Goal: Task Accomplishment & Management: Manage account settings

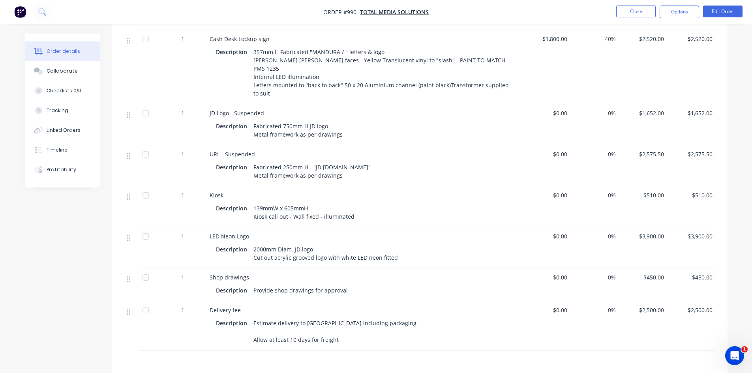
scroll to position [355, 0]
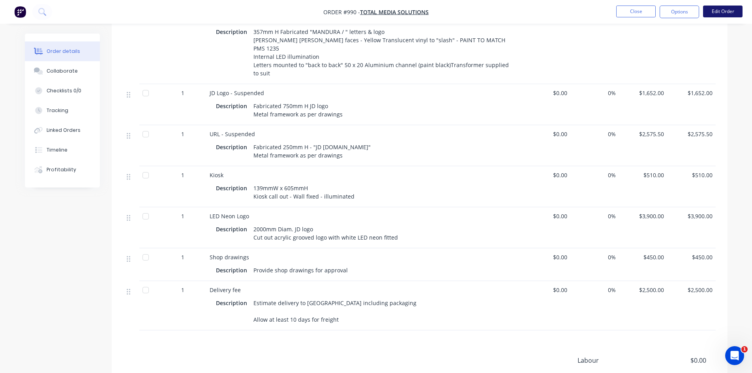
click at [731, 11] on button "Edit Order" at bounding box center [722, 12] width 39 height 12
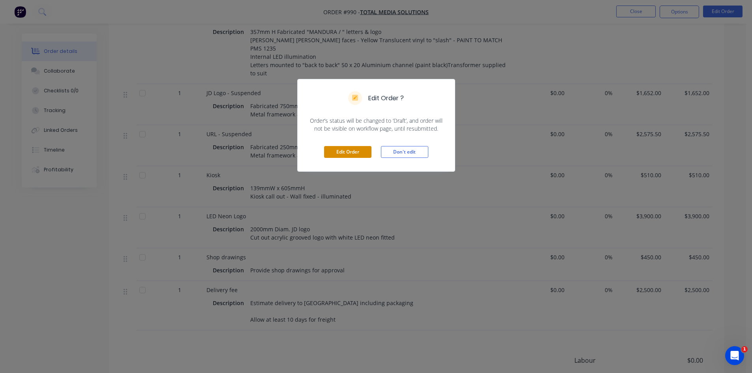
click at [356, 151] on button "Edit Order" at bounding box center [347, 152] width 47 height 12
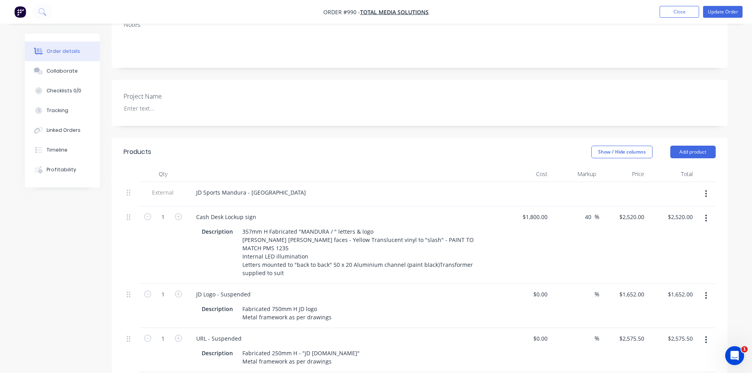
scroll to position [276, 0]
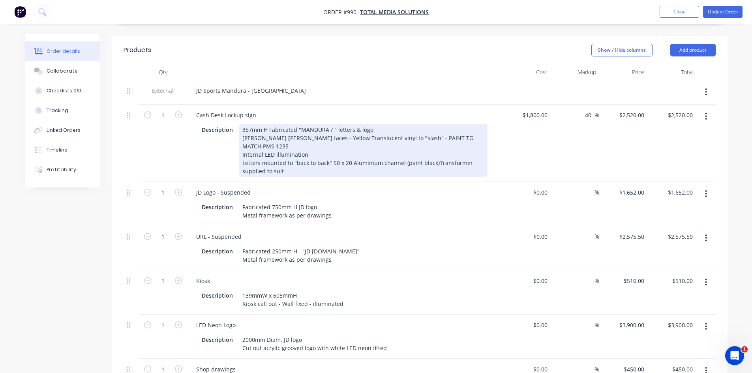
click at [354, 131] on div "357mm H Fabricated "MANDURA / " letters & logo [PERSON_NAME] [PERSON_NAME] face…" at bounding box center [363, 150] width 248 height 53
click at [270, 125] on div "357mm H Fabricated "MANDURA / " letters & logo [PERSON_NAME] [PERSON_NAME] face…" at bounding box center [363, 150] width 248 height 53
drag, startPoint x: 335, startPoint y: 133, endPoint x: 334, endPoint y: 127, distance: 5.4
click at [335, 131] on div "357mm H Fabricated "MANDURA / " letters & logo [PERSON_NAME] [PERSON_NAME] face…" at bounding box center [363, 150] width 248 height 53
drag, startPoint x: 335, startPoint y: 132, endPoint x: 443, endPoint y: 139, distance: 107.5
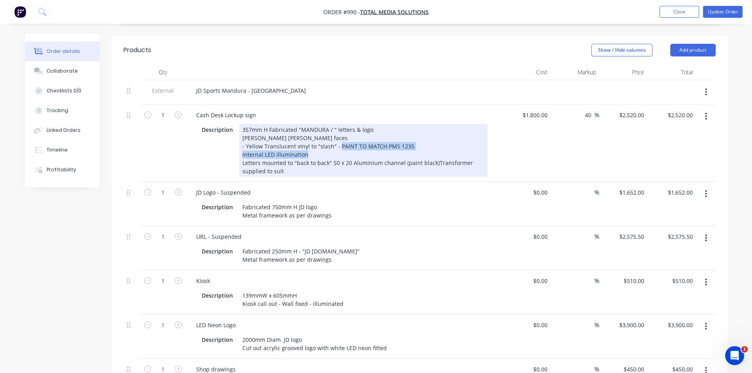
click at [443, 139] on div "357mm H Fabricated "MANDURA / " letters & logo [PERSON_NAME] [PERSON_NAME] face…" at bounding box center [363, 150] width 248 height 53
drag, startPoint x: 420, startPoint y: 137, endPoint x: 406, endPoint y: 130, distance: 16.1
click at [420, 136] on div "357mm H Fabricated "MANDURA / " letters & logo [PERSON_NAME] [PERSON_NAME] face…" at bounding box center [363, 150] width 248 height 53
click at [409, 131] on div "357mm H Fabricated "MANDURA / " letters & logo [PERSON_NAME] [PERSON_NAME] face…" at bounding box center [363, 150] width 248 height 53
drag, startPoint x: 411, startPoint y: 132, endPoint x: 335, endPoint y: 131, distance: 75.4
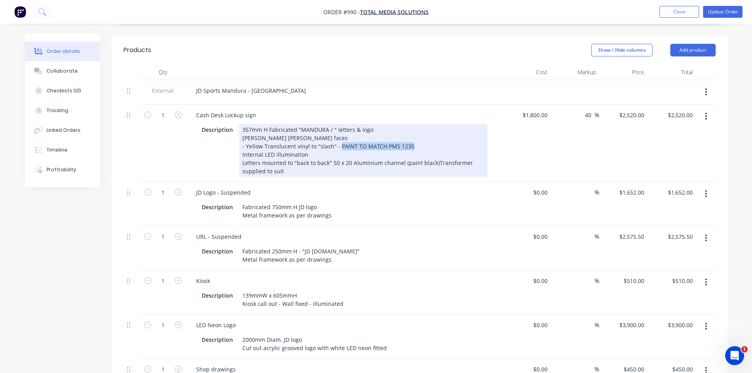
click at [335, 131] on div "357mm H Fabricated "MANDURA / " letters & logo [PERSON_NAME] [PERSON_NAME] face…" at bounding box center [363, 150] width 248 height 53
click at [348, 133] on div "357mm H Fabricated "MANDURA / " letters & logo [PERSON_NAME] [PERSON_NAME] face…" at bounding box center [363, 150] width 248 height 53
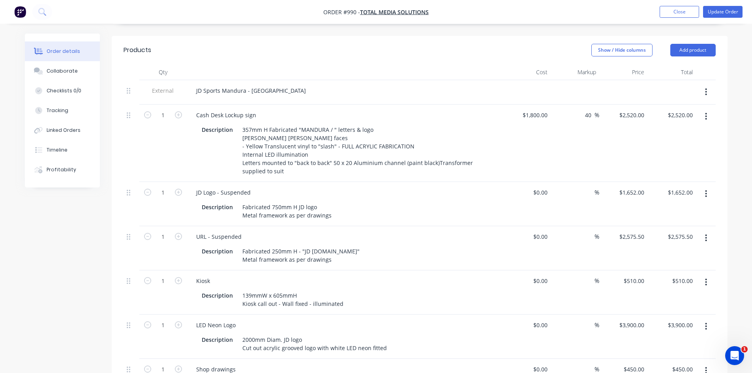
click at [403, 226] on div "URL - Suspended Description Fabricated 250mm H - "JD [DOMAIN_NAME]" Metal frame…" at bounding box center [345, 248] width 316 height 44
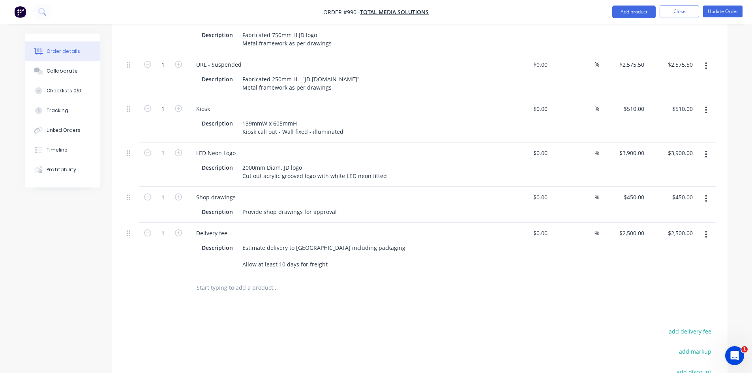
scroll to position [474, 0]
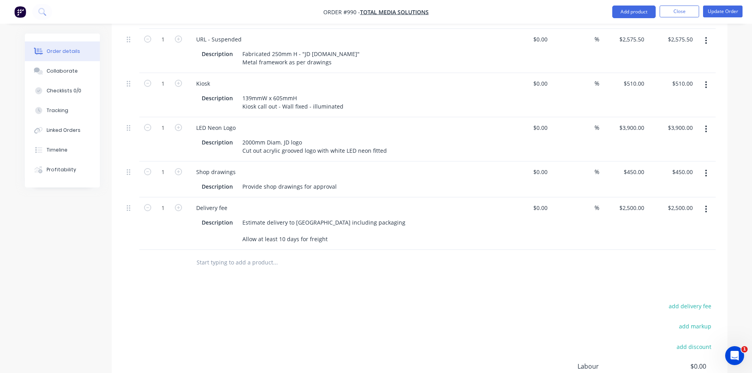
click at [243, 122] on div "LED Neon Logo" at bounding box center [344, 127] width 309 height 11
drag, startPoint x: 239, startPoint y: 114, endPoint x: 200, endPoint y: 115, distance: 39.5
click at [200, 122] on div "LED Neon Logo" at bounding box center [216, 127] width 52 height 11
click at [216, 122] on div "LARGE" at bounding box center [205, 127] width 30 height 11
drag, startPoint x: 241, startPoint y: 138, endPoint x: 386, endPoint y: 136, distance: 145.2
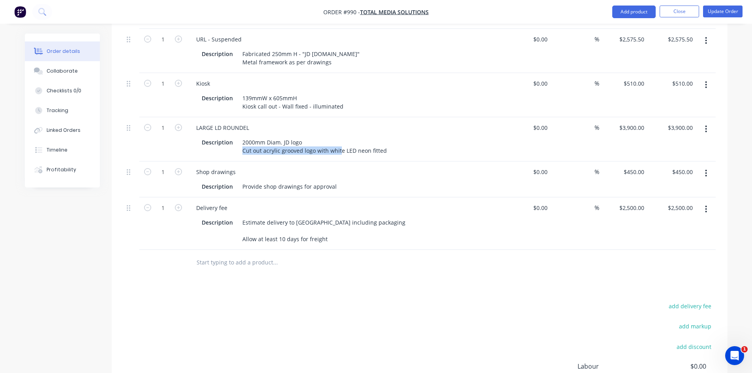
click at [386, 137] on div "Description 2000mm Diam. JD logo Cut out acrylic grooved logo with white LED ne…" at bounding box center [342, 147] width 289 height 20
click at [384, 137] on div "2000mm Diam. JD logo Cut out acrylic grooved logo with white LED neon fitted" at bounding box center [314, 147] width 151 height 20
drag, startPoint x: 242, startPoint y: 136, endPoint x: 301, endPoint y: 137, distance: 59.6
click at [301, 137] on div "2000mm Diam. JD logo Cut out acrylic grooved logo with white LED neon fitted" at bounding box center [314, 147] width 151 height 20
drag, startPoint x: 355, startPoint y: 138, endPoint x: 397, endPoint y: 138, distance: 41.4
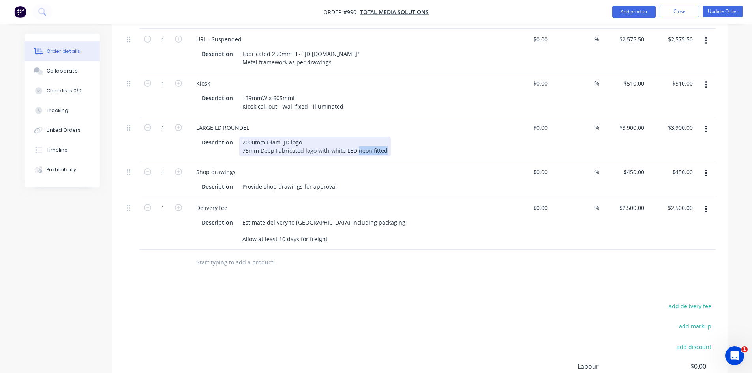
click at [397, 138] on div "Description 2000mm Diam. JD logo 75mm Deep Fabricated logo with white LED neon …" at bounding box center [342, 147] width 289 height 20
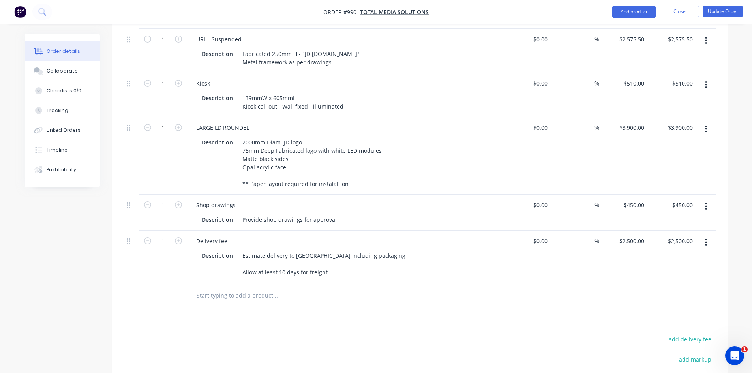
click at [458, 169] on div "Description 2000mm Diam. JD logo 75mm Deep Fabricated logo with white LED modul…" at bounding box center [342, 163] width 289 height 53
click at [543, 122] on input "0" at bounding box center [545, 127] width 9 height 11
type input "$2,600.00"
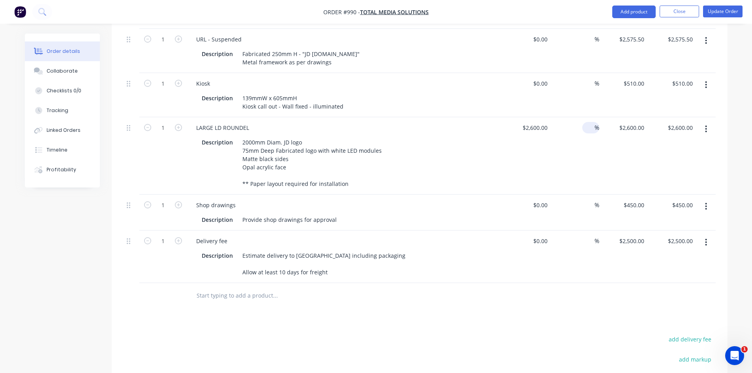
click at [586, 122] on input at bounding box center [589, 127] width 9 height 11
type input "50"
type input "$3,900.00"
click at [515, 167] on div "$2,600.00 $2,600.00" at bounding box center [526, 155] width 49 height 77
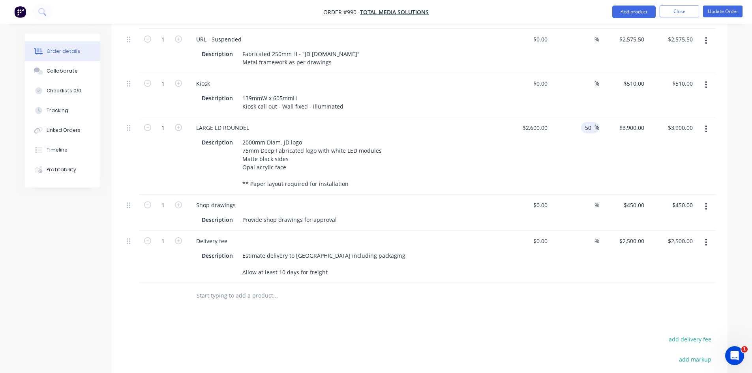
drag, startPoint x: 584, startPoint y: 113, endPoint x: 592, endPoint y: 117, distance: 7.9
click at [592, 122] on input "50" at bounding box center [589, 127] width 10 height 11
type input "60"
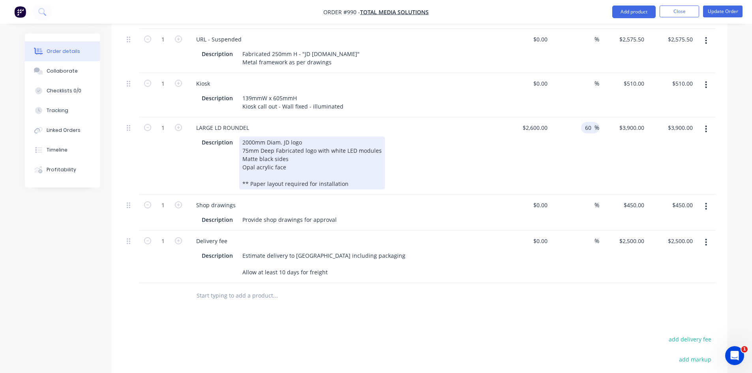
type input "$4,160.00"
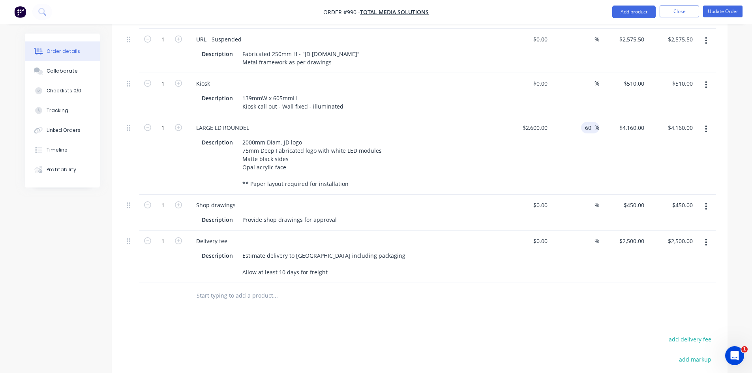
click at [496, 177] on div "Description 2000mm Diam. JD logo 75mm Deep Fabricated logo with white LED modul…" at bounding box center [344, 162] width 309 height 54
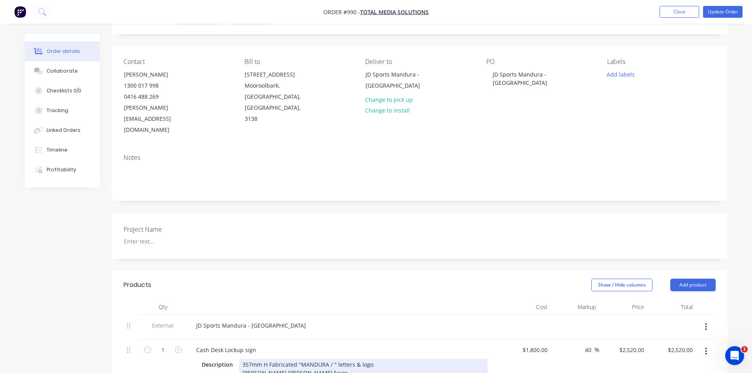
scroll to position [0, 0]
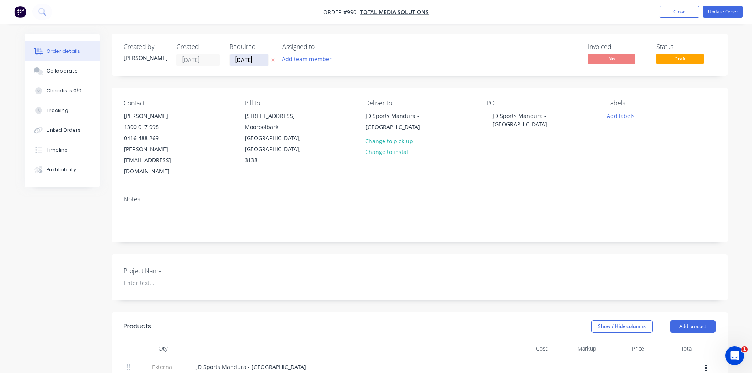
click at [251, 62] on input "[DATE]" at bounding box center [249, 60] width 39 height 12
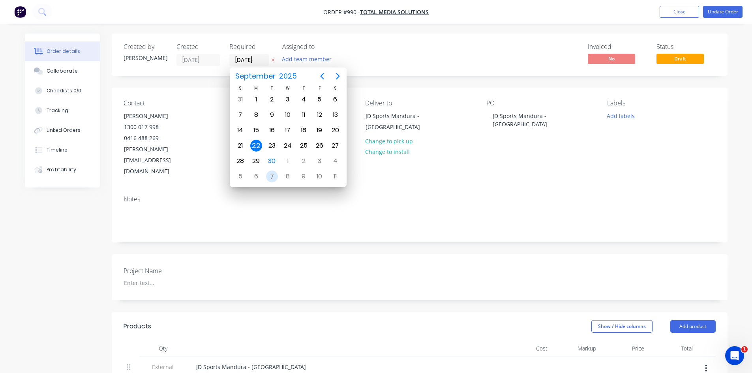
click at [273, 175] on div "7" at bounding box center [272, 176] width 12 height 12
type input "[DATE]"
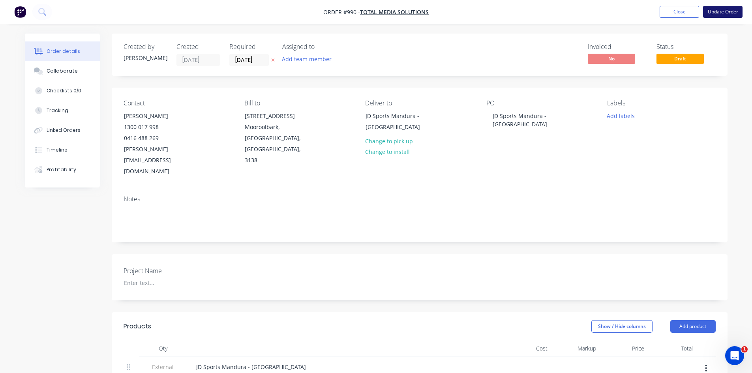
click at [722, 9] on button "Update Order" at bounding box center [722, 12] width 39 height 12
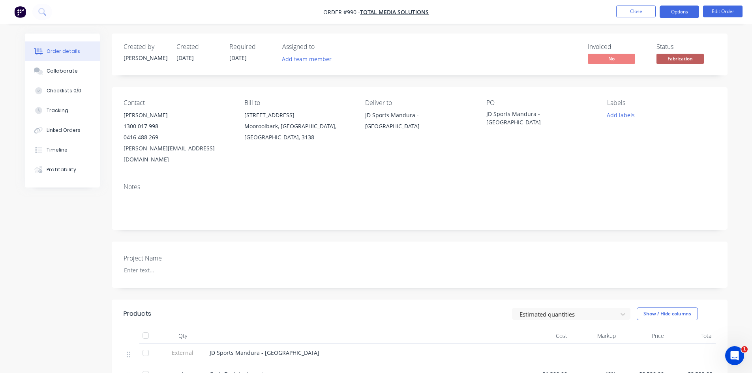
click at [680, 13] on button "Options" at bounding box center [678, 12] width 39 height 13
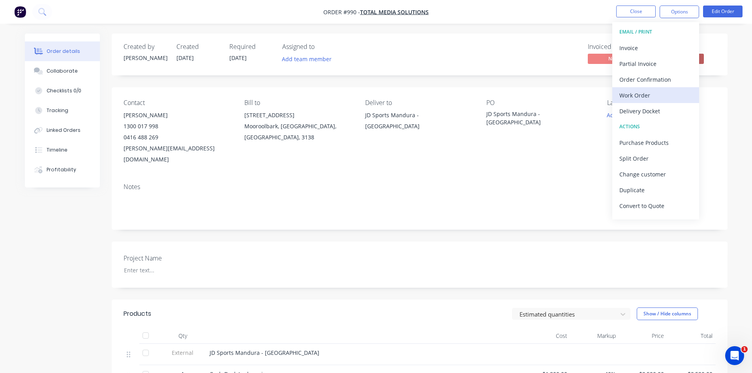
click at [652, 93] on div "Work Order" at bounding box center [655, 95] width 73 height 11
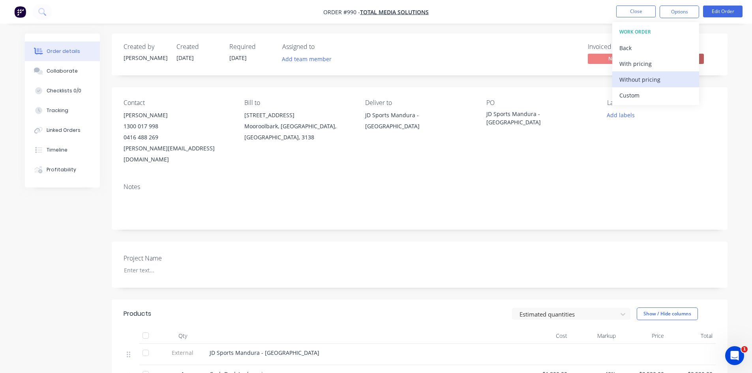
click at [650, 86] on button "Without pricing" at bounding box center [655, 79] width 87 height 16
